Goal: Information Seeking & Learning: Learn about a topic

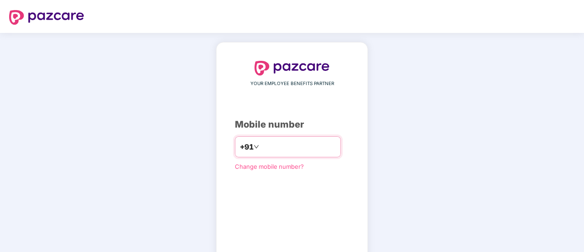
click at [282, 144] on input "***" at bounding box center [298, 146] width 75 height 15
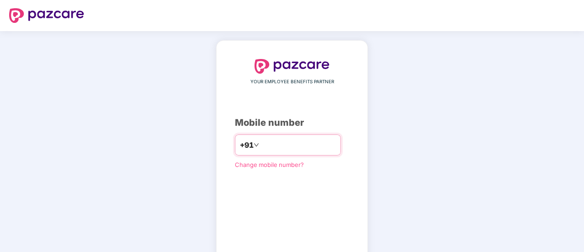
scroll to position [2, 0]
click at [254, 147] on icon "down" at bounding box center [256, 144] width 5 height 5
click at [282, 146] on input "***" at bounding box center [298, 145] width 75 height 15
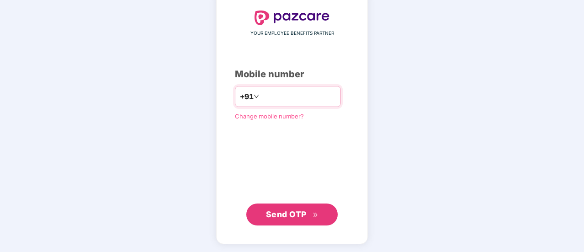
type input "**********"
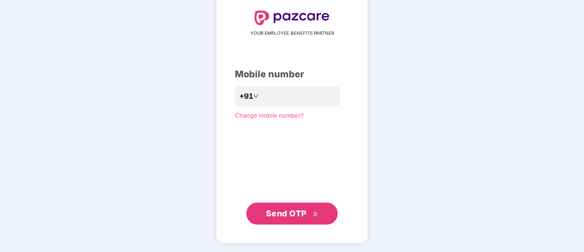
scroll to position [50, 0]
click at [309, 205] on button "Send OTP" at bounding box center [291, 214] width 91 height 22
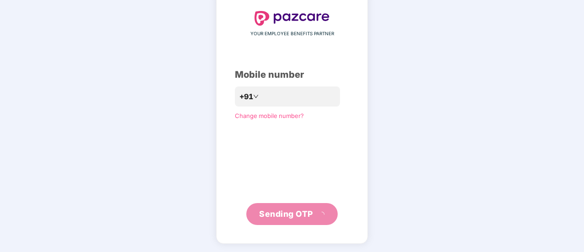
scroll to position [46, 0]
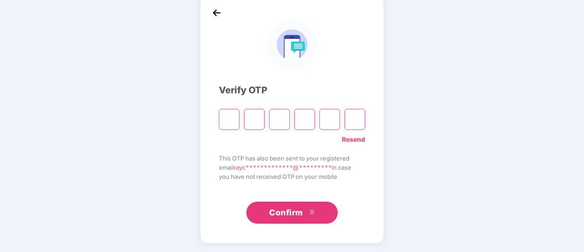
type input "*"
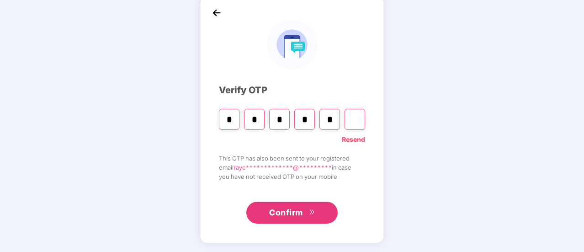
type input "*"
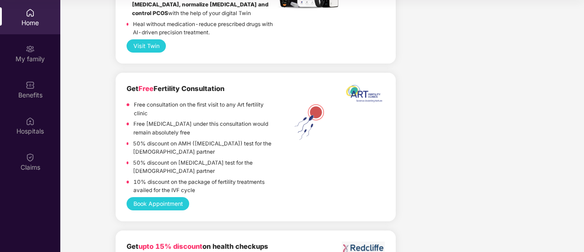
scroll to position [1925, 0]
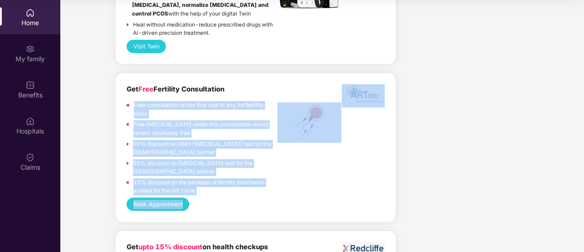
drag, startPoint x: 134, startPoint y: 98, endPoint x: 266, endPoint y: 192, distance: 160.9
click at [266, 192] on div "Get Free Fertility Consultation Free consultation on the first visit to any Art…" at bounding box center [256, 147] width 258 height 127
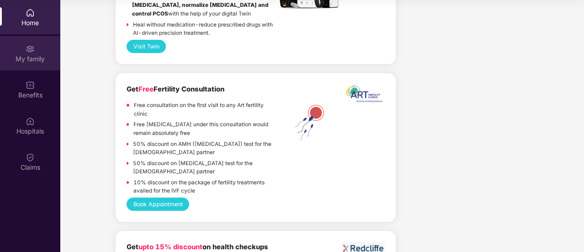
click at [13, 57] on div "My family" at bounding box center [30, 58] width 60 height 9
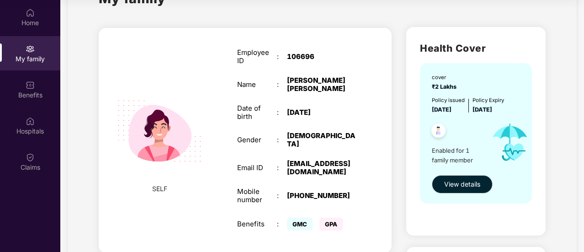
scroll to position [40, 0]
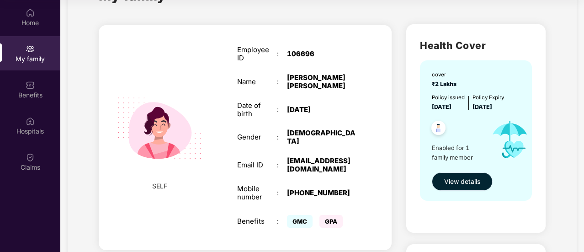
click at [462, 181] on span "View details" at bounding box center [462, 181] width 36 height 10
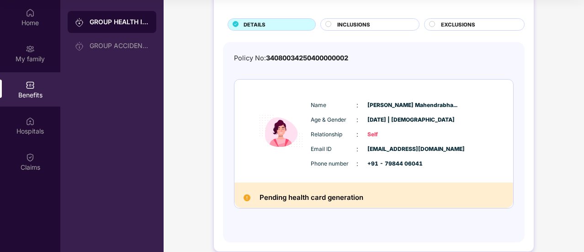
scroll to position [48, 0]
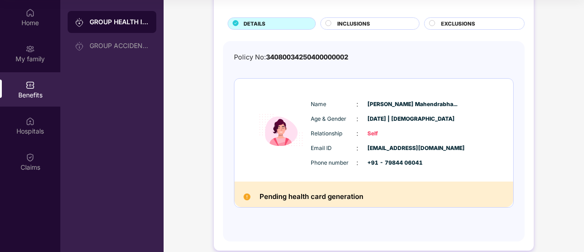
click at [309, 194] on h2 "Pending health card generation" at bounding box center [312, 197] width 104 height 12
click at [386, 24] on div "INCLUSIONS" at bounding box center [374, 25] width 82 height 10
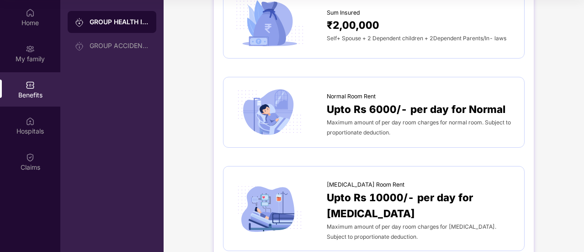
scroll to position [0, 0]
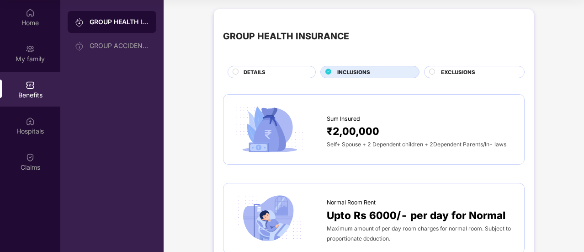
click at [268, 72] on div "DETAILS" at bounding box center [275, 73] width 72 height 10
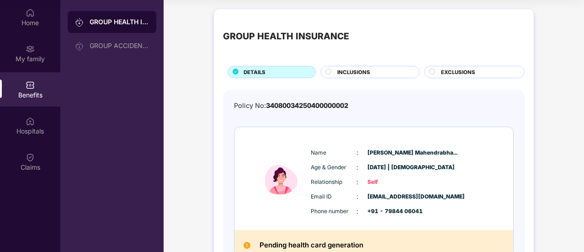
scroll to position [60, 0]
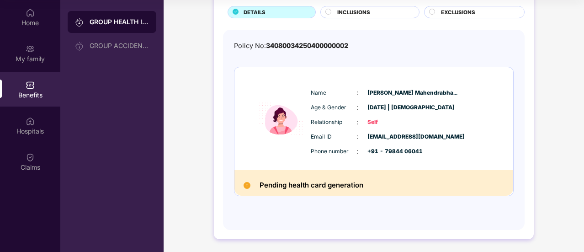
click at [476, 13] on div "EXCLUSIONS" at bounding box center [478, 13] width 83 height 10
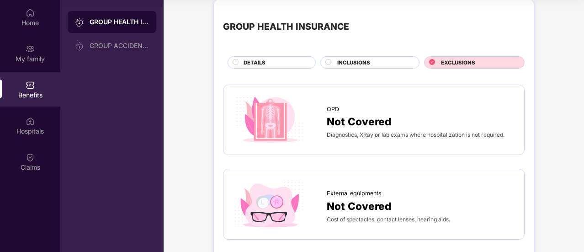
scroll to position [0, 0]
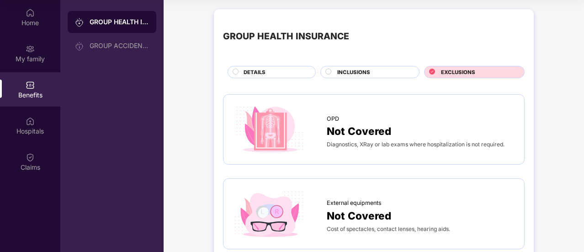
click at [374, 66] on div "INCLUSIONS" at bounding box center [369, 72] width 99 height 12
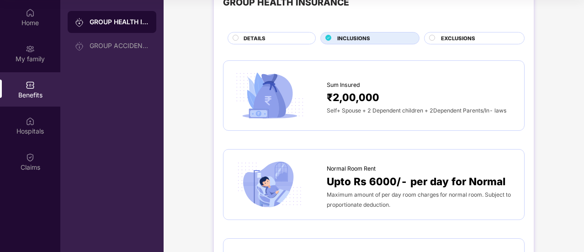
scroll to position [30, 0]
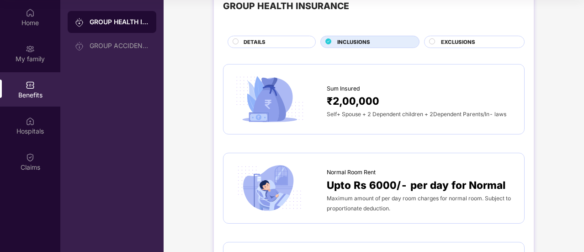
click at [360, 106] on span "₹2,00,000" at bounding box center [353, 101] width 53 height 16
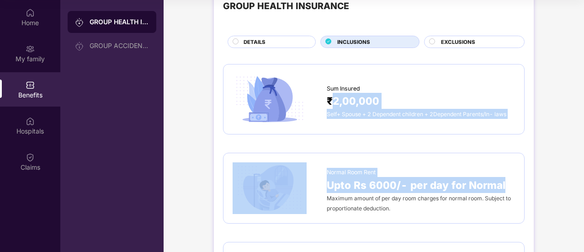
drag, startPoint x: 360, startPoint y: 106, endPoint x: 478, endPoint y: 178, distance: 138.4
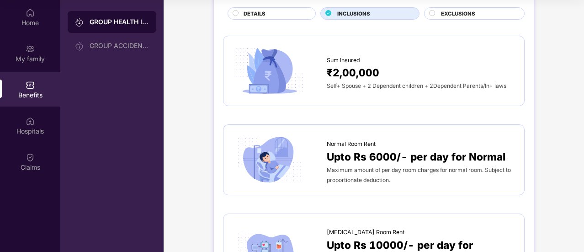
scroll to position [0, 0]
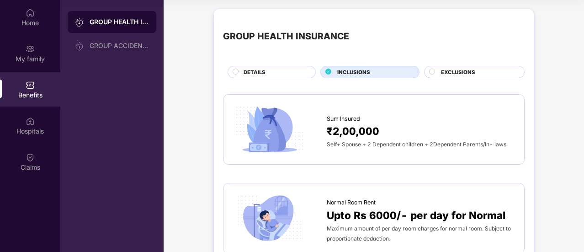
click at [304, 67] on div "DETAILS" at bounding box center [272, 72] width 88 height 12
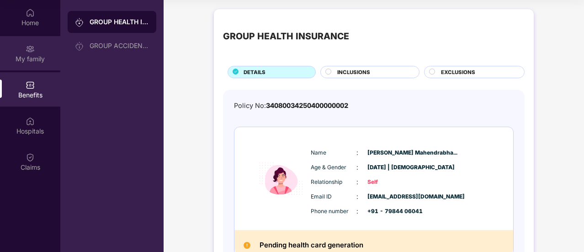
click at [35, 43] on div "My family" at bounding box center [30, 53] width 60 height 34
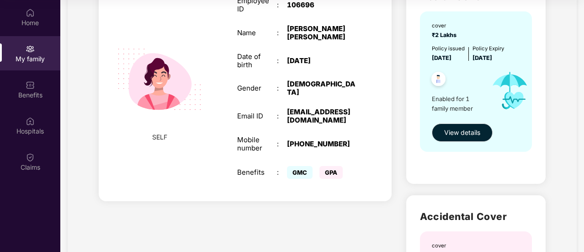
scroll to position [89, 0]
drag, startPoint x: 465, startPoint y: 96, endPoint x: 432, endPoint y: 98, distance: 33.4
click at [432, 98] on span "Enabled for 1 family member" at bounding box center [458, 104] width 53 height 19
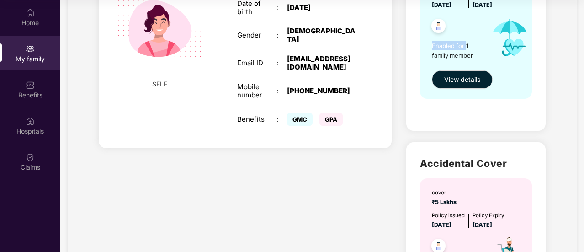
scroll to position [143, 0]
click at [302, 112] on span "GMC" at bounding box center [300, 118] width 26 height 13
copy span "GMC"
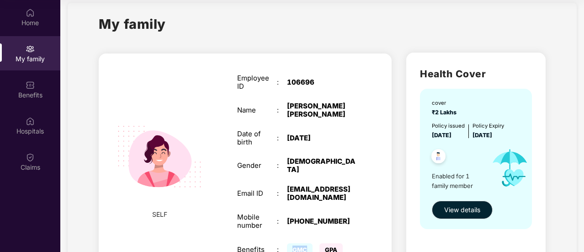
scroll to position [0, 0]
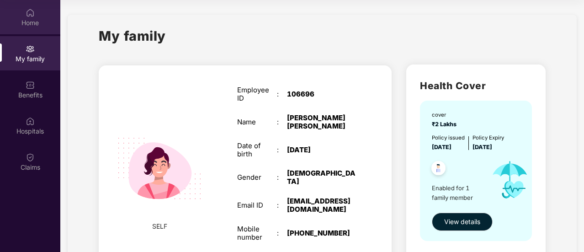
click at [24, 14] on div "Home" at bounding box center [30, 17] width 60 height 34
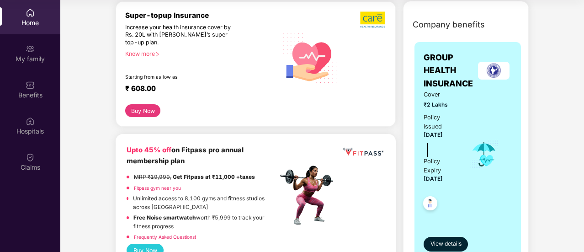
scroll to position [113, 0]
click at [136, 110] on button "Buy Now" at bounding box center [142, 111] width 35 height 13
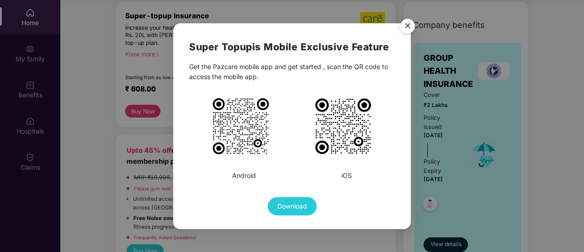
click at [405, 30] on img "Close" at bounding box center [408, 28] width 26 height 26
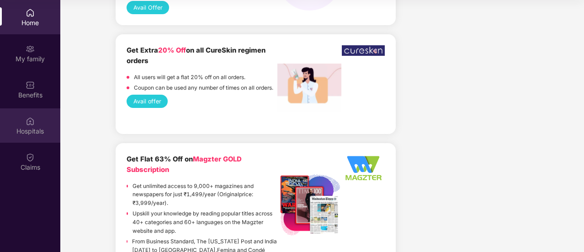
scroll to position [1024, 0]
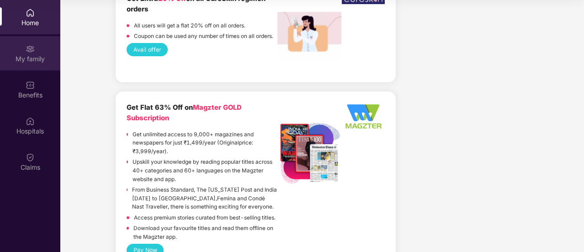
click at [33, 60] on div "My family" at bounding box center [30, 58] width 60 height 9
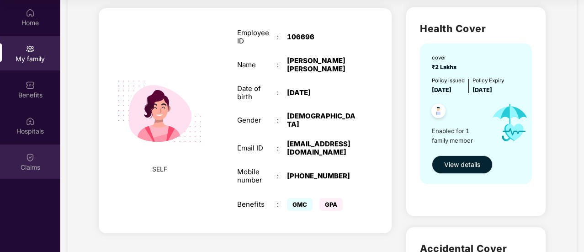
scroll to position [0, 0]
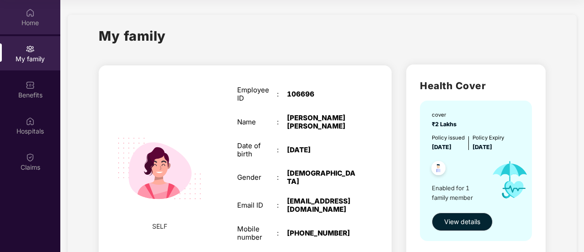
click at [16, 15] on div "Home" at bounding box center [30, 17] width 60 height 34
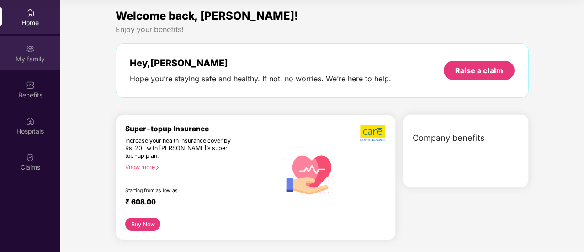
click at [43, 52] on div "My family" at bounding box center [30, 53] width 60 height 34
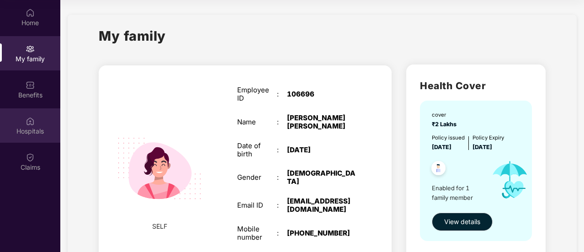
click at [32, 131] on div "Hospitals" at bounding box center [30, 131] width 60 height 9
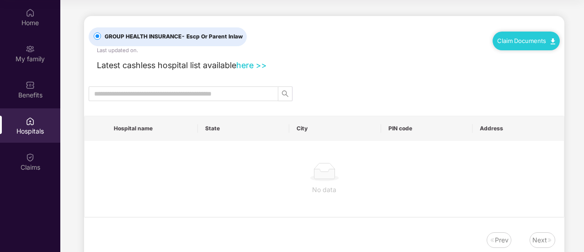
click at [26, 106] on div "Home My family Benefits Hospitals Claims" at bounding box center [30, 90] width 60 height 181
click at [208, 36] on span "- Escp Or Parent Inlaw" at bounding box center [211, 36] width 61 height 7
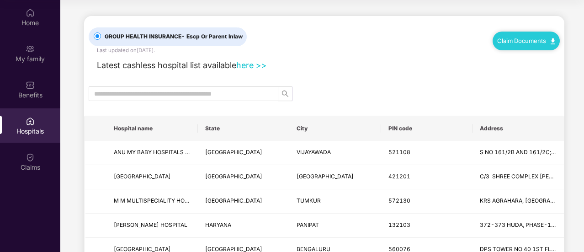
click at [208, 36] on span "- Escp Or Parent Inlaw" at bounding box center [211, 36] width 61 height 7
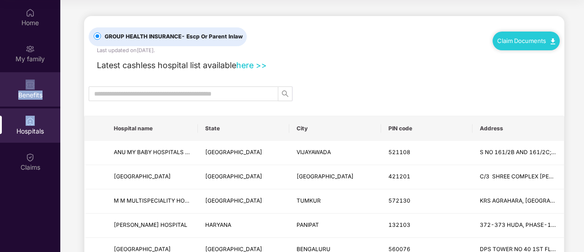
drag, startPoint x: 41, startPoint y: 108, endPoint x: 34, endPoint y: 85, distance: 23.3
click at [34, 85] on div "Home My family Benefits Hospitals Claims" at bounding box center [30, 90] width 60 height 181
click at [34, 85] on img at bounding box center [30, 84] width 9 height 9
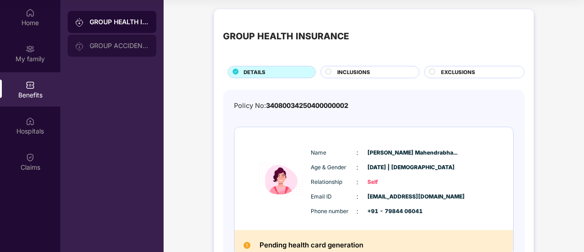
click at [109, 41] on div "GROUP ACCIDENTAL INSURANCE" at bounding box center [112, 46] width 89 height 22
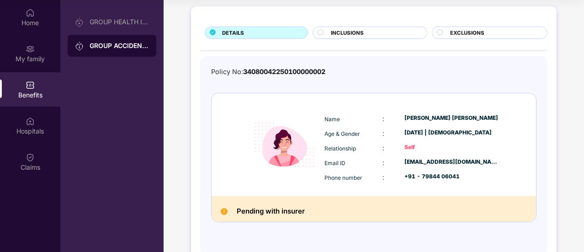
scroll to position [16, 0]
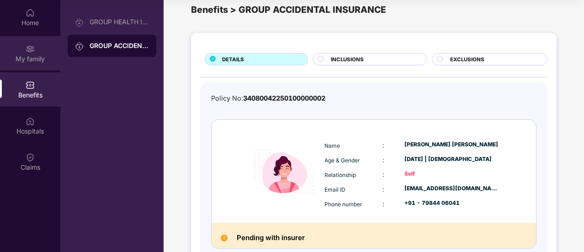
click at [34, 58] on div "My family" at bounding box center [30, 58] width 60 height 9
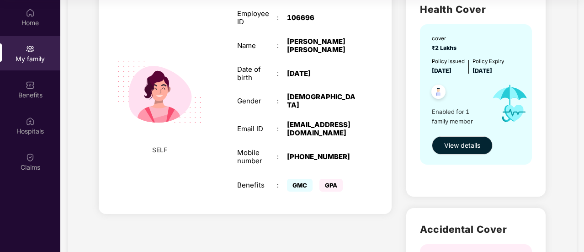
scroll to position [77, 0]
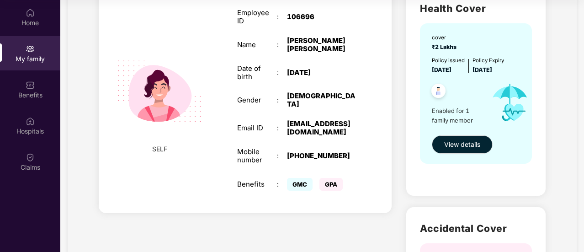
click at [90, 200] on div "My family SELF Employee ID : 106696 Name : [PERSON_NAME] [PERSON_NAME] Date of …" at bounding box center [322, 187] width 509 height 501
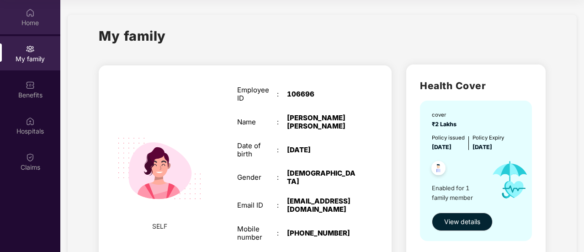
click at [30, 20] on div "Home" at bounding box center [30, 22] width 60 height 9
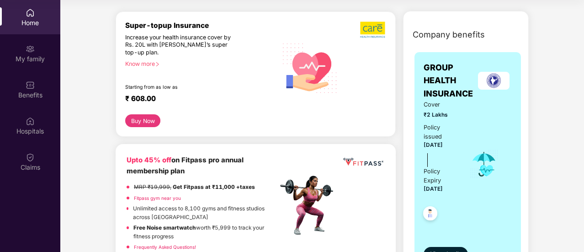
scroll to position [103, 0]
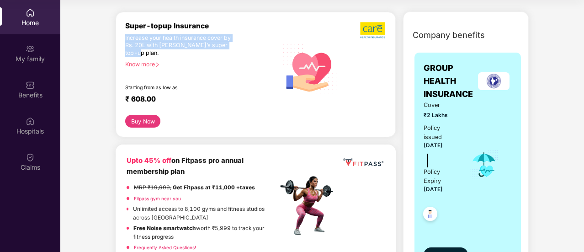
drag, startPoint x: 125, startPoint y: 37, endPoint x: 137, endPoint y: 51, distance: 18.5
click at [137, 51] on div "Increase your health insurance cover by Rs. 20L with [PERSON_NAME]’s super top-…" at bounding box center [181, 45] width 113 height 23
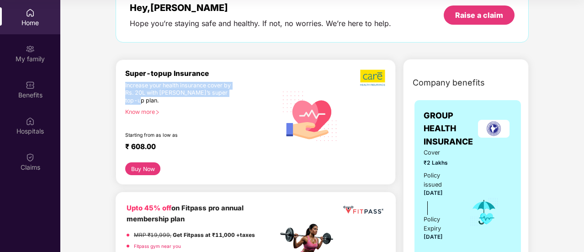
scroll to position [0, 0]
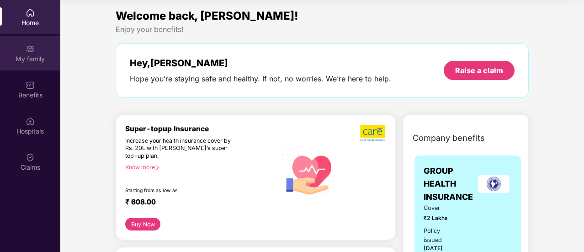
click at [3, 54] on div "My family" at bounding box center [30, 58] width 60 height 9
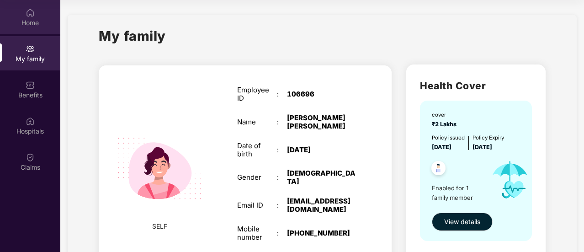
click at [27, 13] on img at bounding box center [30, 12] width 9 height 9
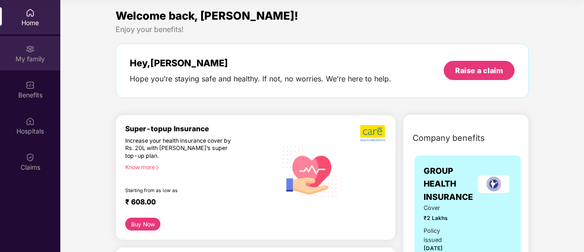
click at [38, 58] on div "My family" at bounding box center [30, 58] width 60 height 9
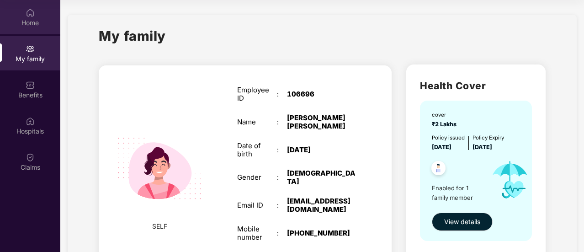
click at [41, 30] on div "Home" at bounding box center [30, 17] width 60 height 34
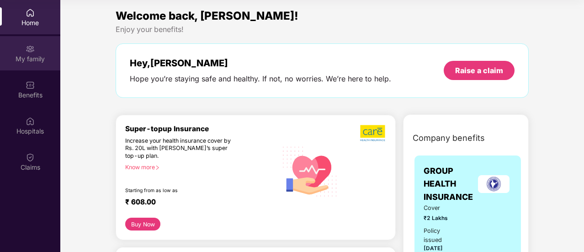
click at [37, 48] on div "My family" at bounding box center [30, 53] width 60 height 34
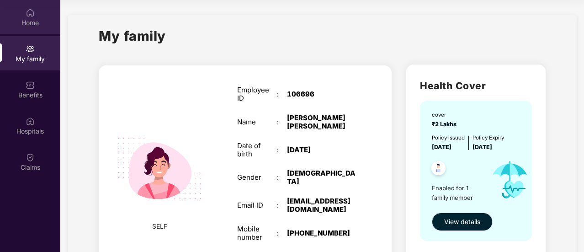
click at [34, 17] on img at bounding box center [30, 12] width 9 height 9
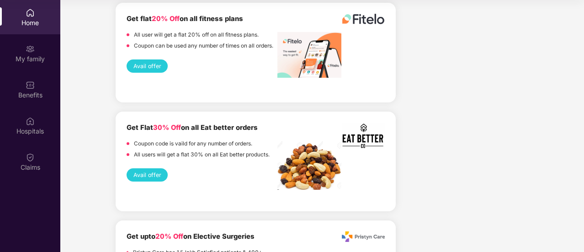
scroll to position [1407, 0]
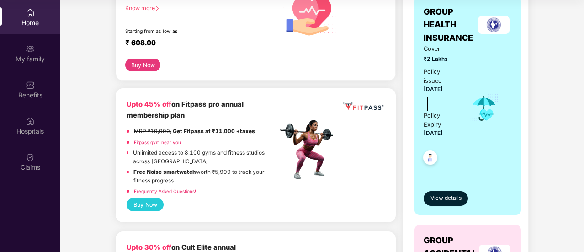
scroll to position [159, 0]
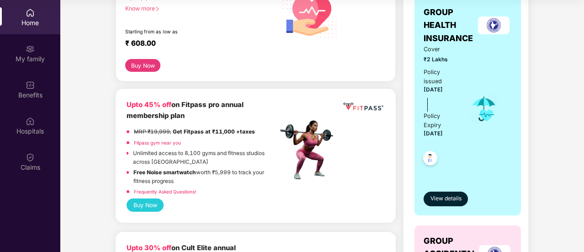
click at [430, 157] on img at bounding box center [430, 159] width 22 height 22
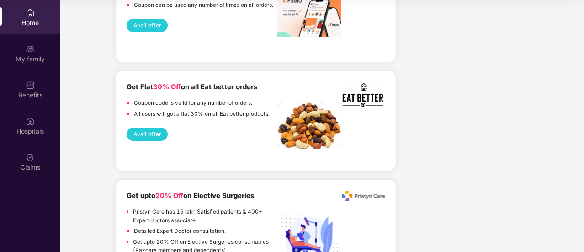
scroll to position [1571, 0]
